Goal: Transaction & Acquisition: Subscribe to service/newsletter

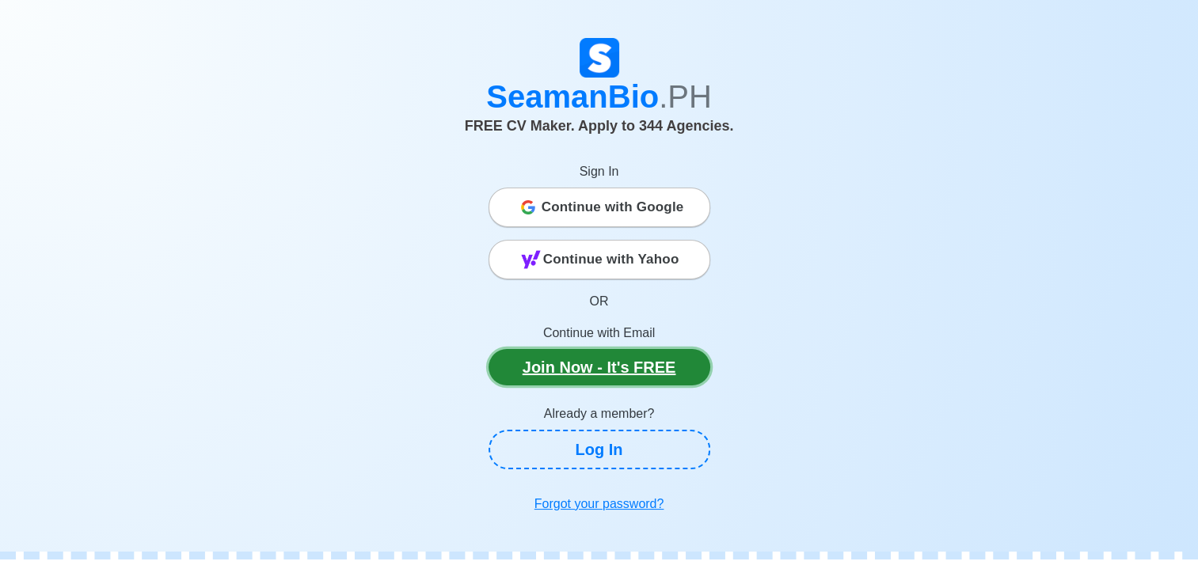
click at [637, 372] on link "Join Now - It's FREE" at bounding box center [600, 367] width 222 height 36
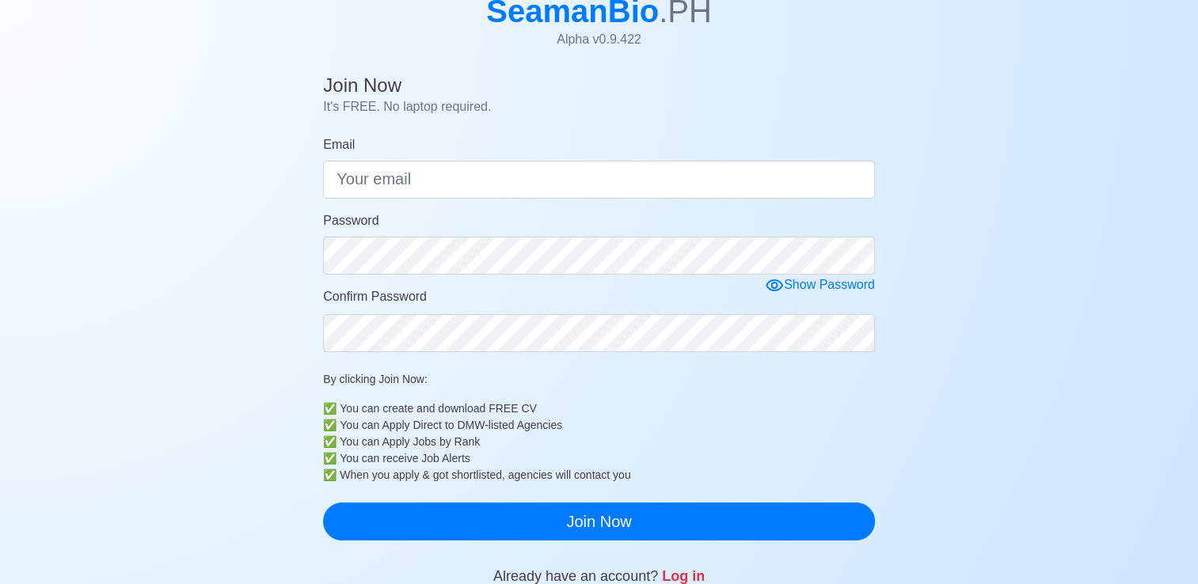
scroll to position [127, 0]
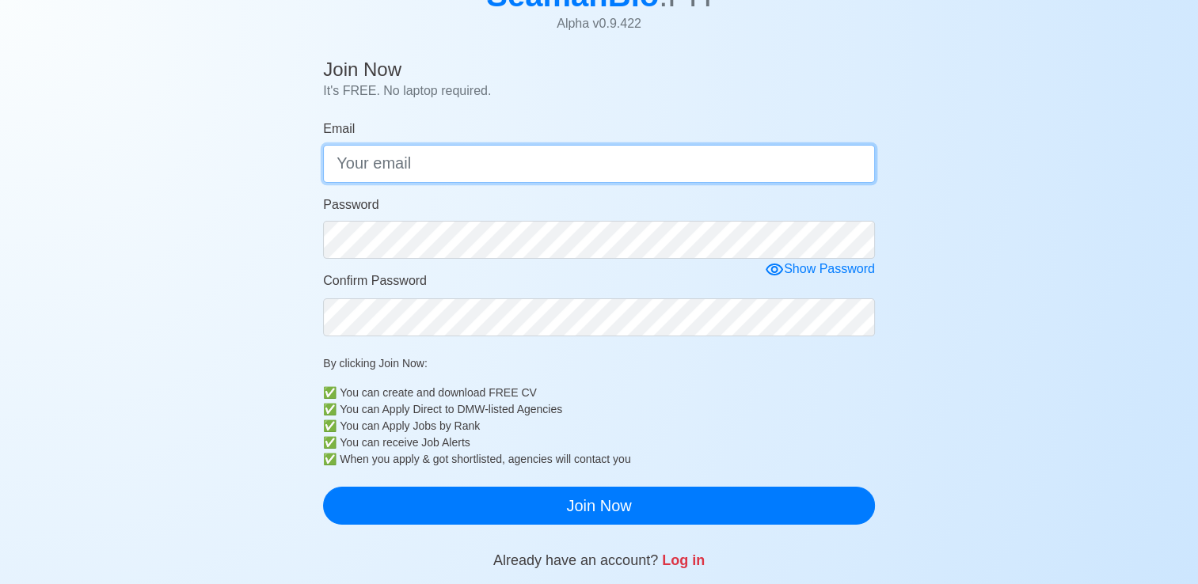
click at [654, 158] on input "Email" at bounding box center [599, 164] width 552 height 38
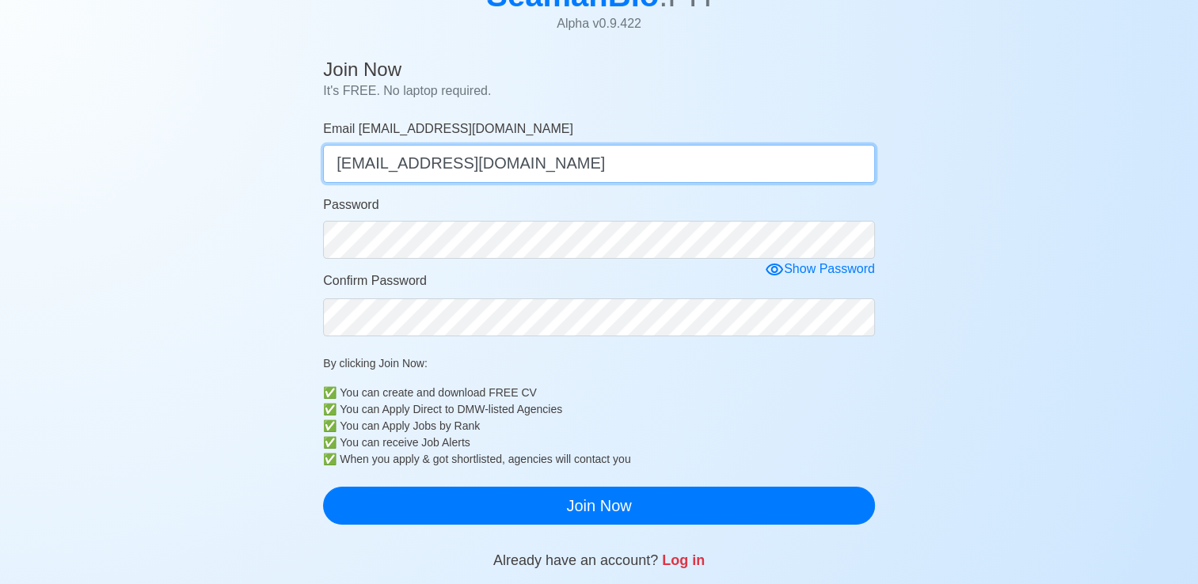
type input "[EMAIL_ADDRESS][DOMAIN_NAME]"
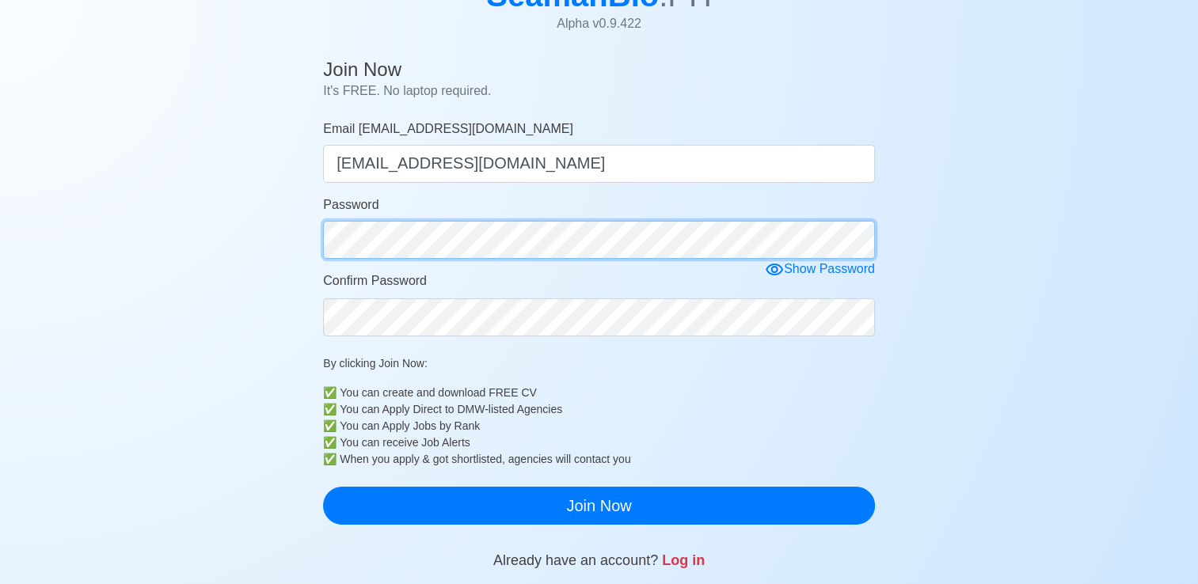
click at [323, 487] on button "Join Now" at bounding box center [599, 506] width 552 height 38
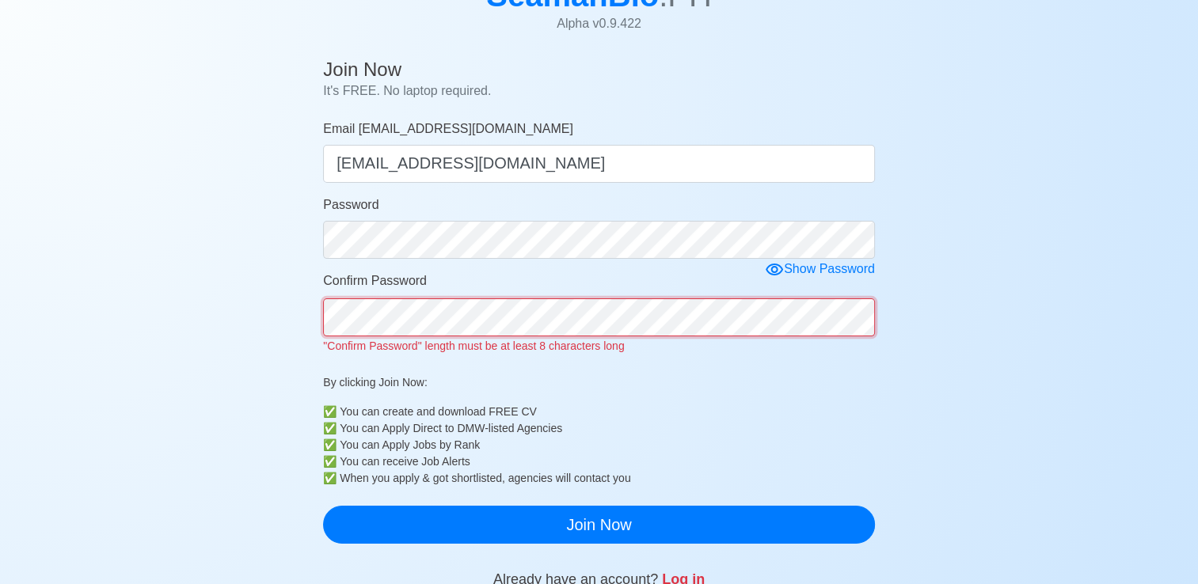
click button "Join Now" at bounding box center [599, 525] width 552 height 38
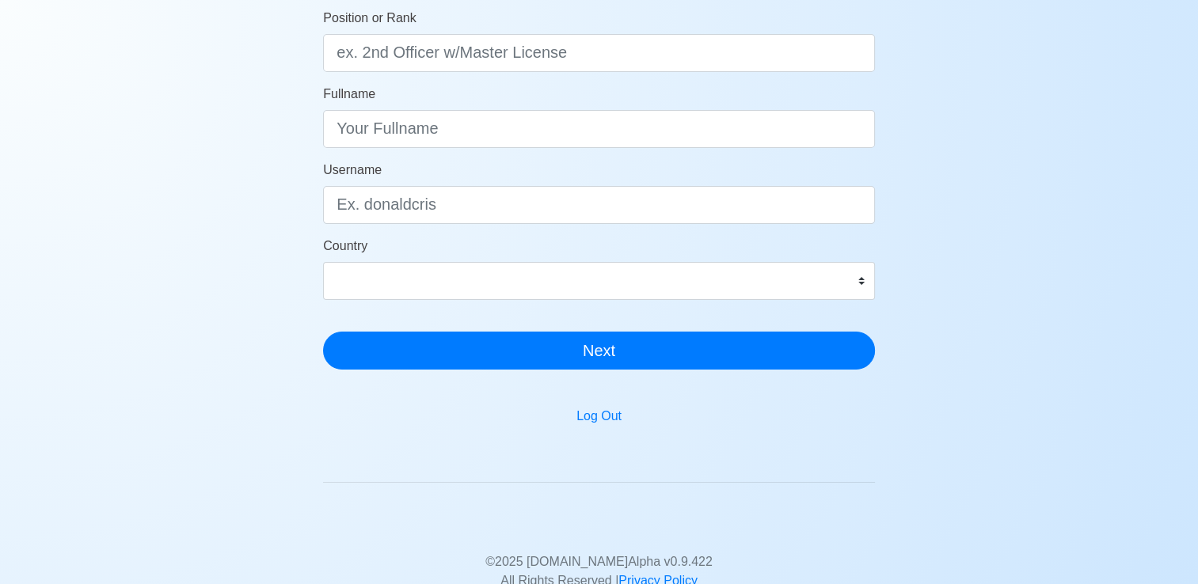
scroll to position [222, 0]
